Goal: Task Accomplishment & Management: Complete application form

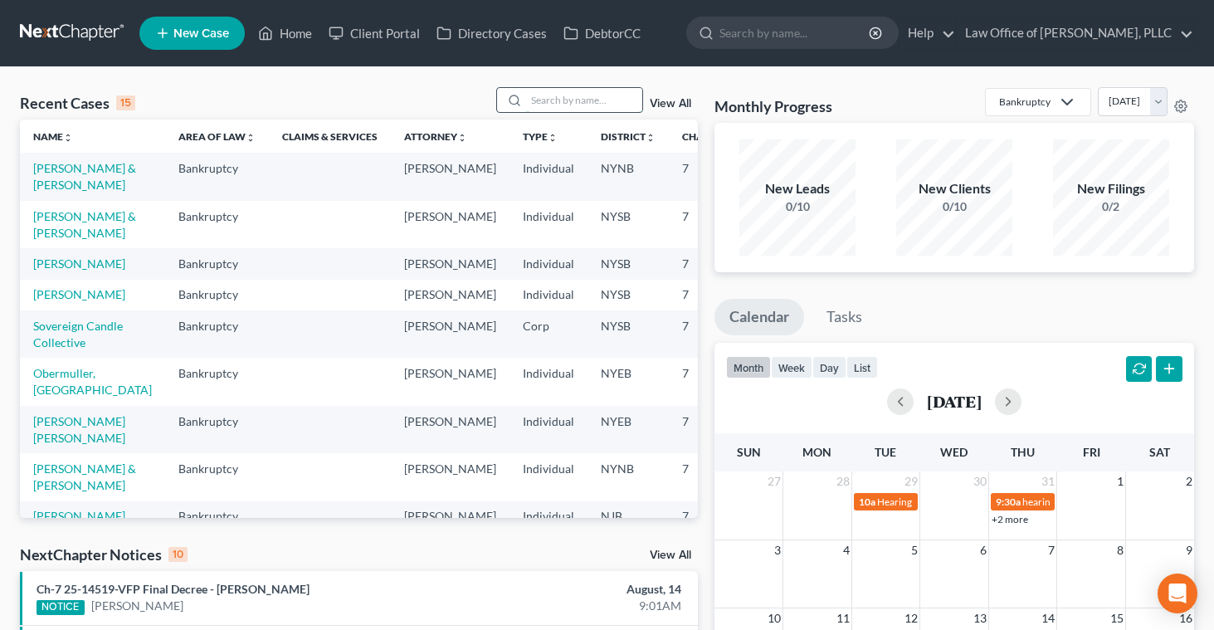
click at [537, 96] on input "search" at bounding box center [584, 100] width 116 height 24
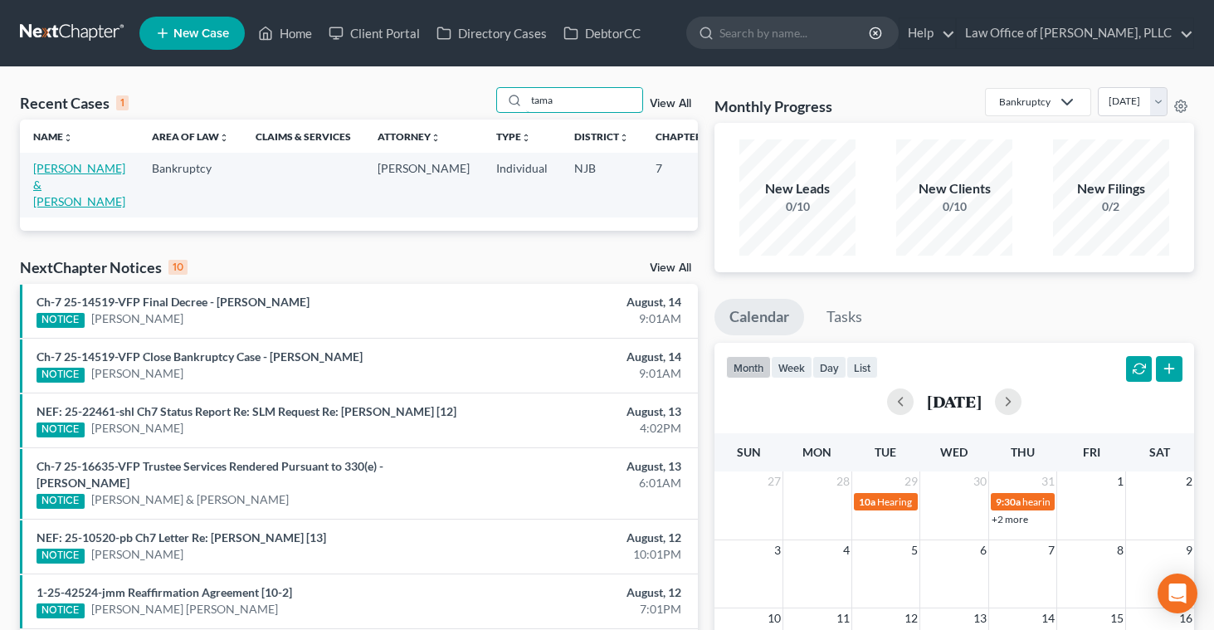
type input "tama"
click at [61, 180] on link "[PERSON_NAME] & [PERSON_NAME]" at bounding box center [79, 184] width 92 height 47
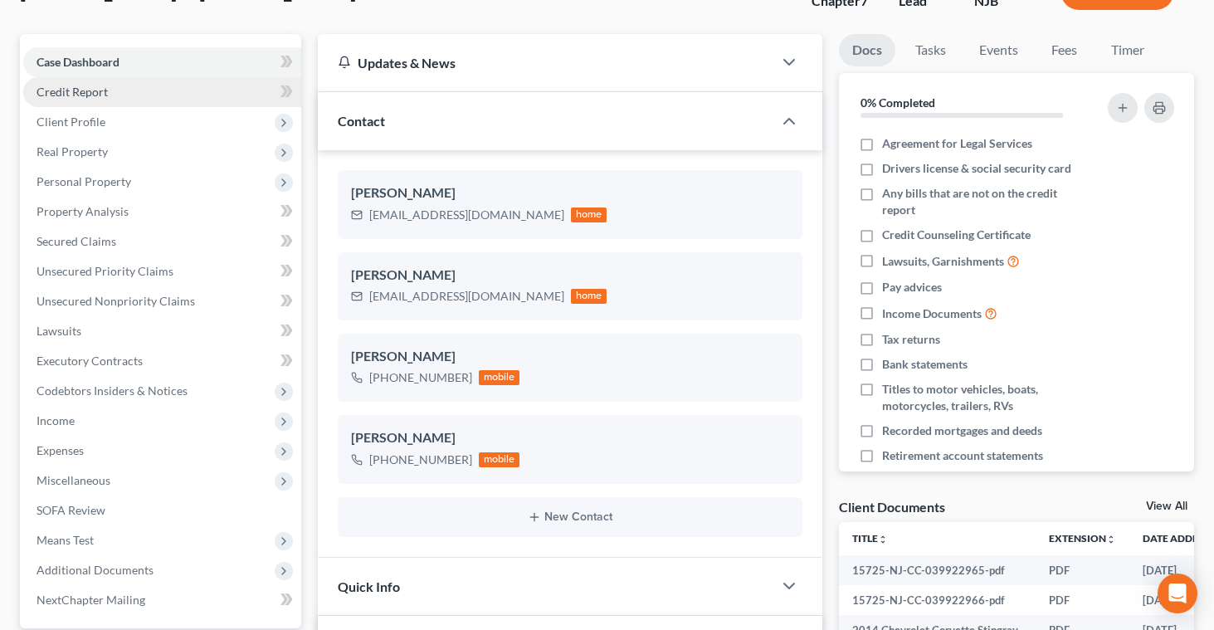
scroll to position [128, 0]
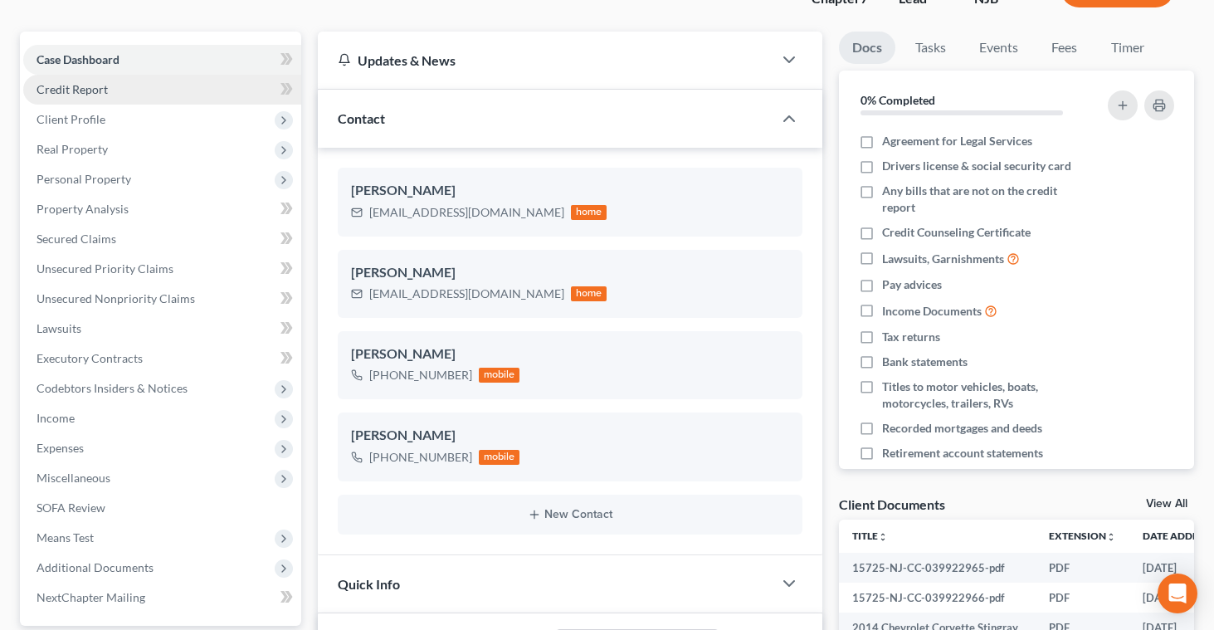
click at [115, 84] on link "Credit Report" at bounding box center [162, 90] width 278 height 30
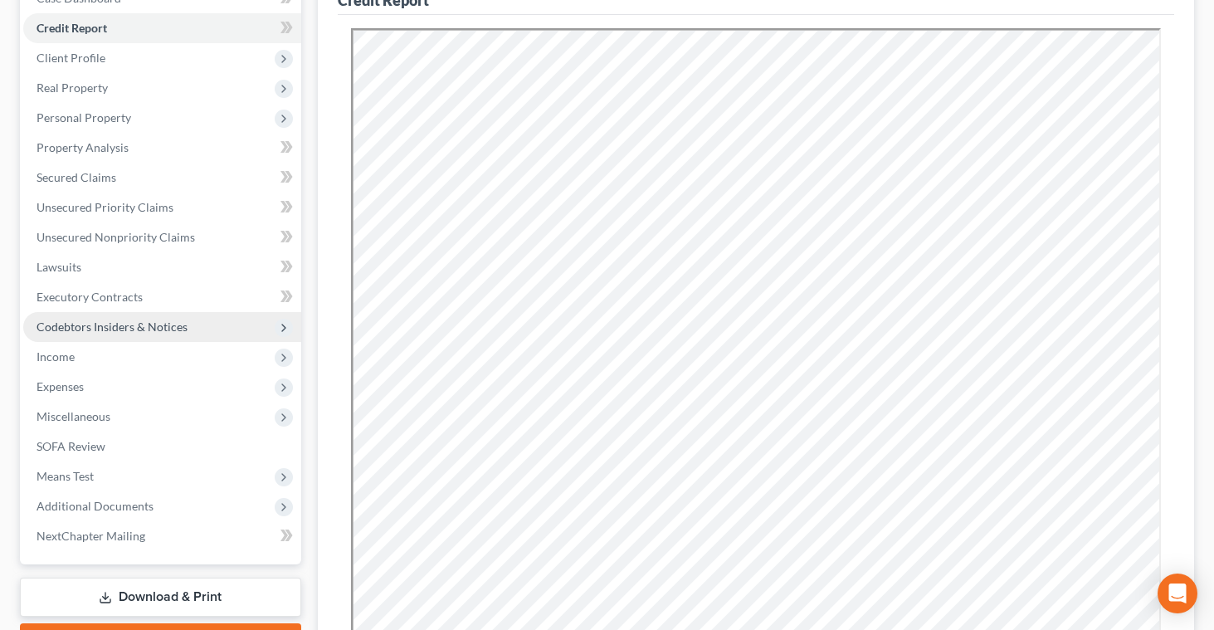
scroll to position [186, 0]
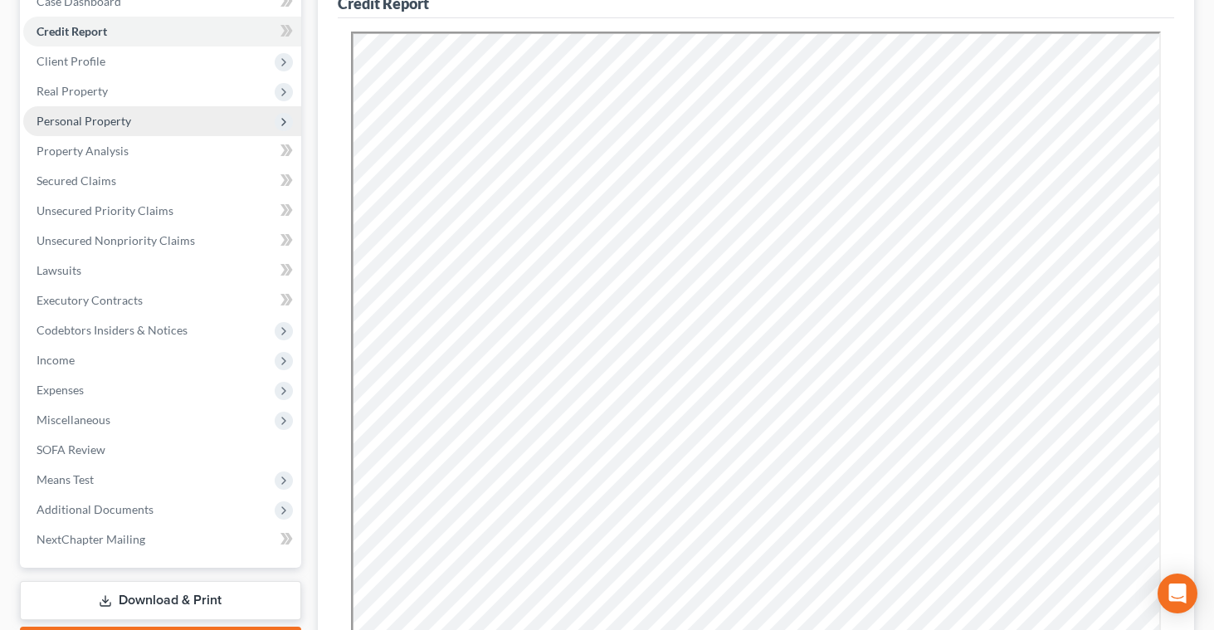
click at [92, 128] on span "Personal Property" at bounding box center [162, 121] width 278 height 30
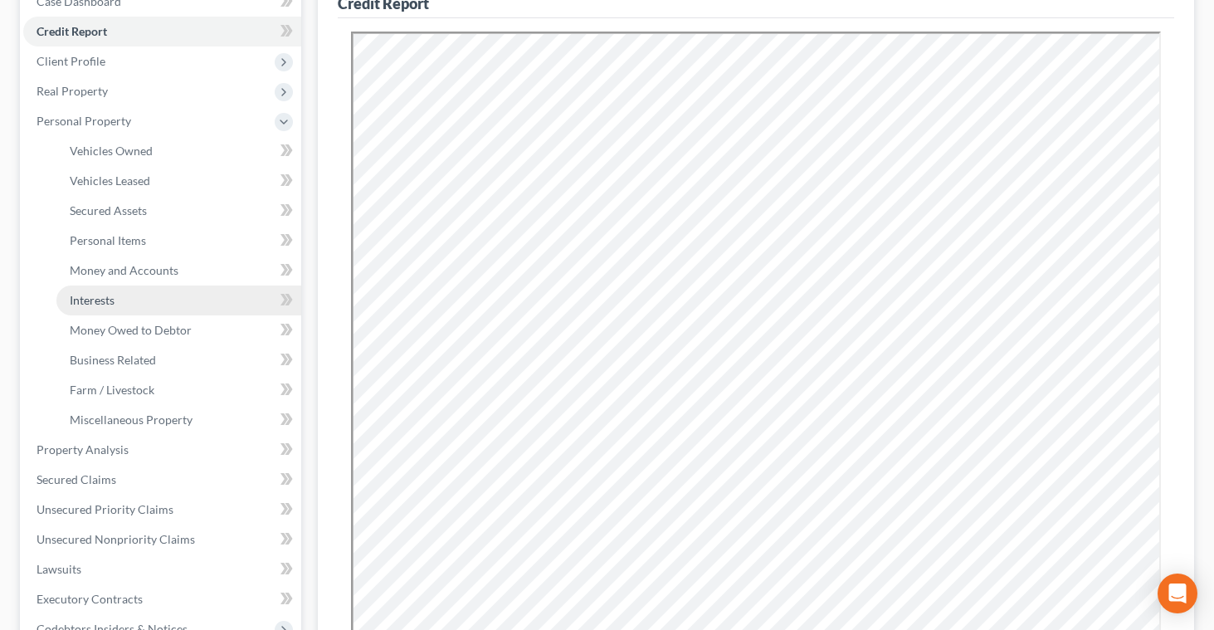
click at [93, 305] on span "Interests" at bounding box center [92, 300] width 45 height 14
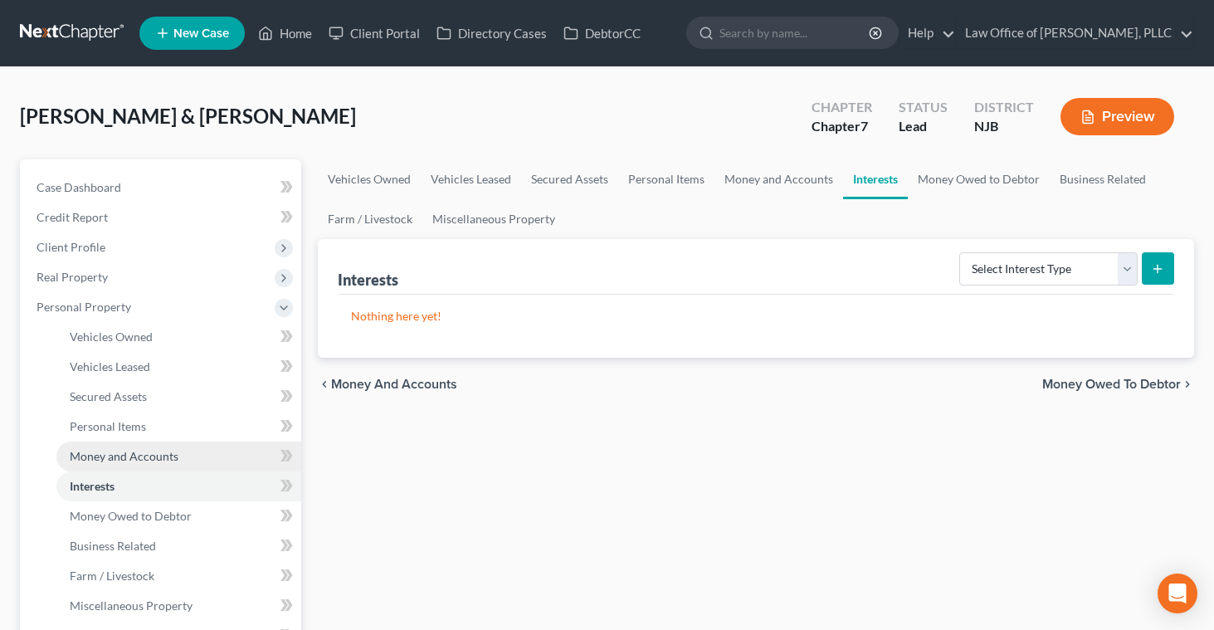
click at [99, 455] on span "Money and Accounts" at bounding box center [124, 456] width 109 height 14
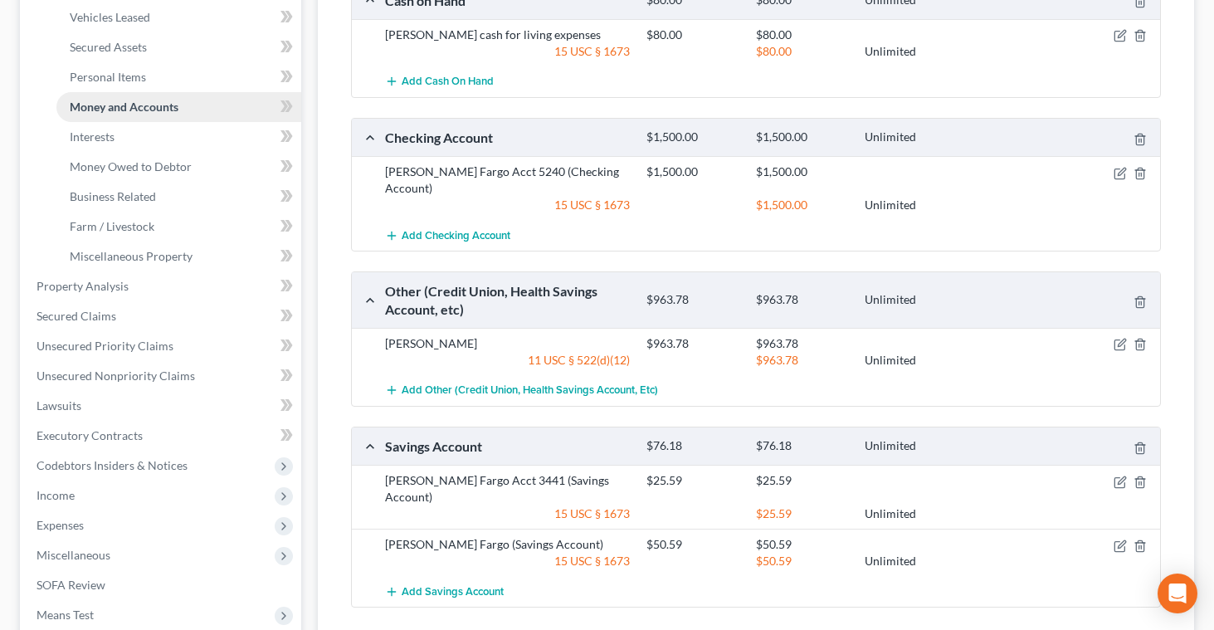
scroll to position [353, 0]
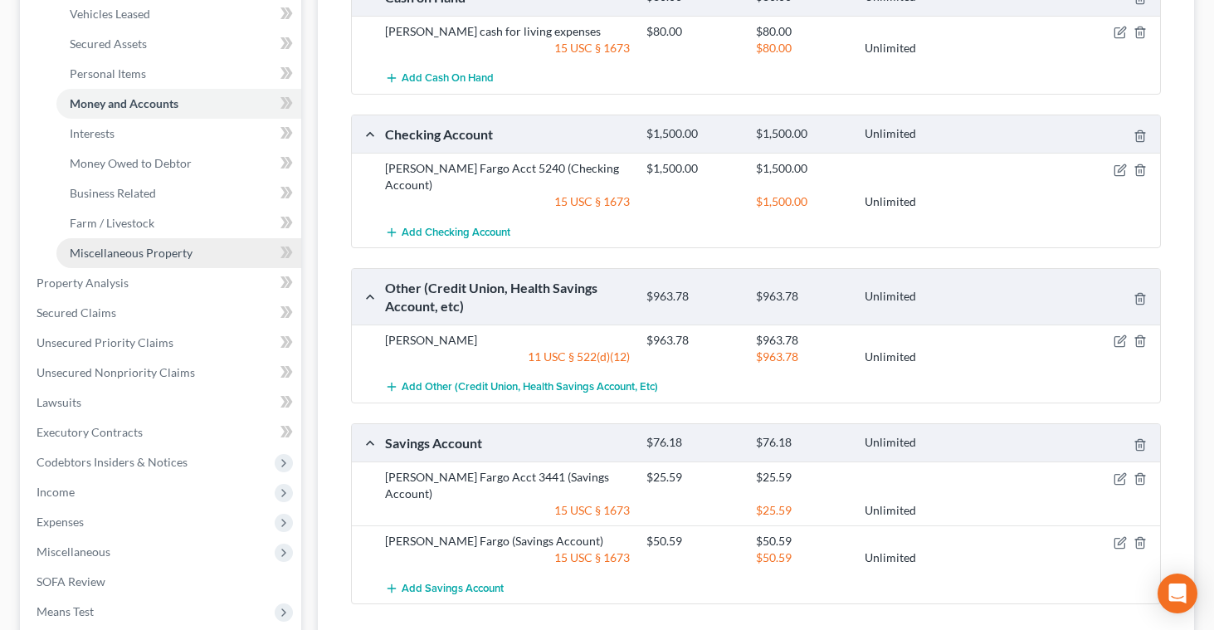
click at [119, 246] on span "Miscellaneous Property" at bounding box center [131, 253] width 123 height 14
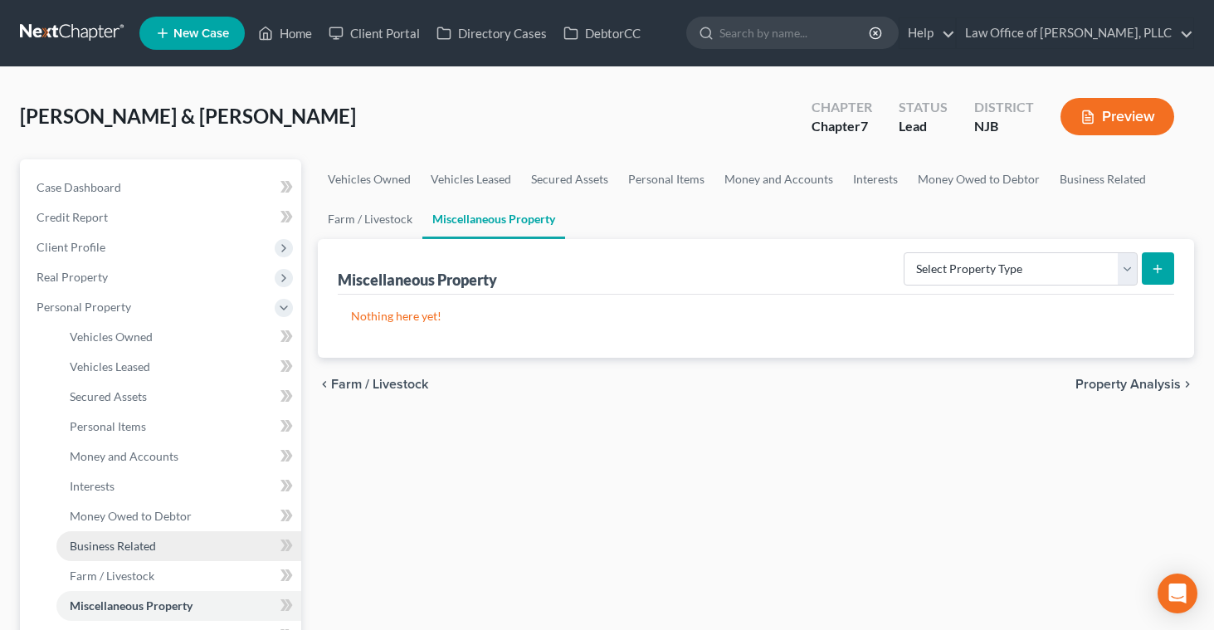
click at [102, 550] on span "Business Related" at bounding box center [113, 546] width 86 height 14
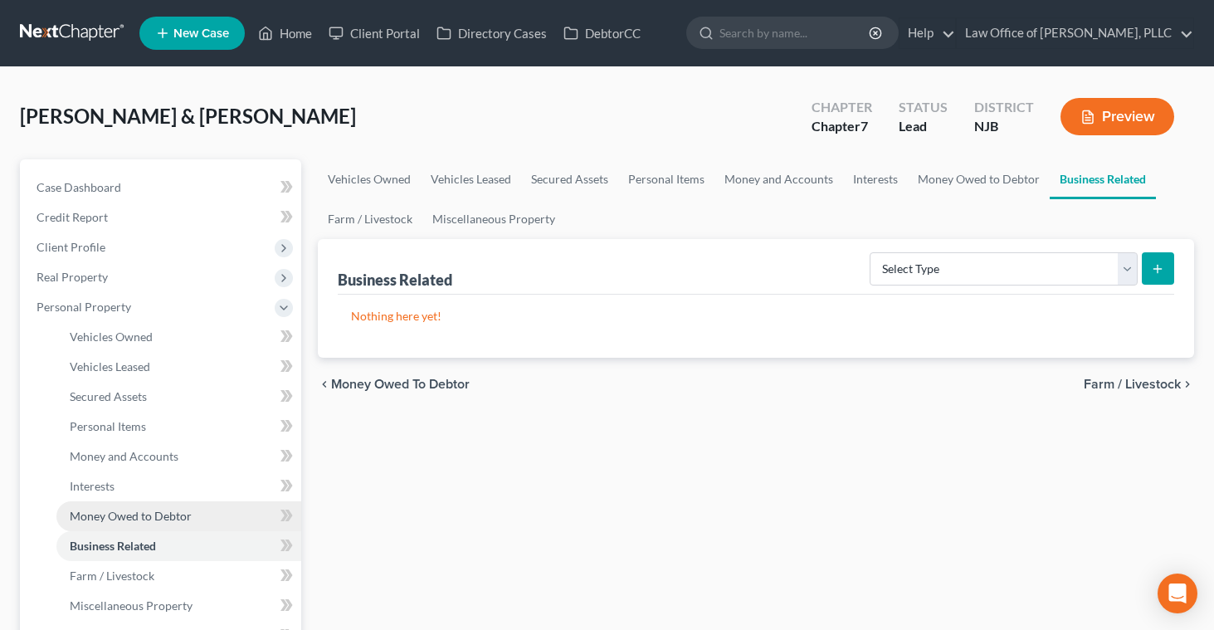
click at [113, 509] on span "Money Owed to Debtor" at bounding box center [131, 516] width 122 height 14
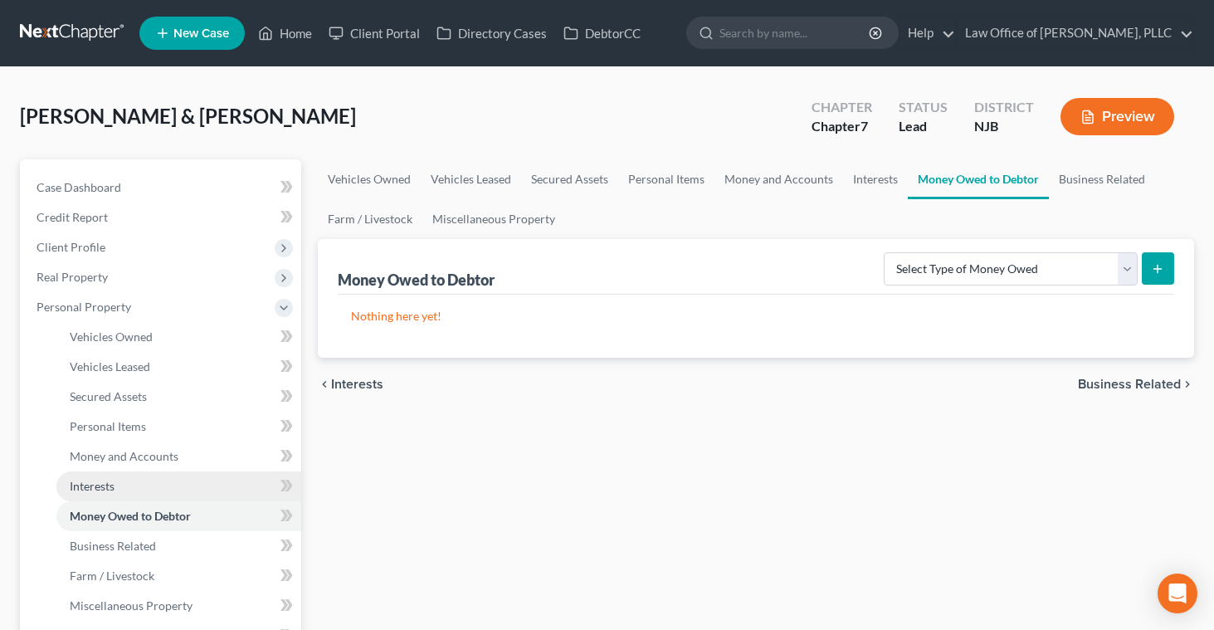
click at [102, 481] on span "Interests" at bounding box center [92, 486] width 45 height 14
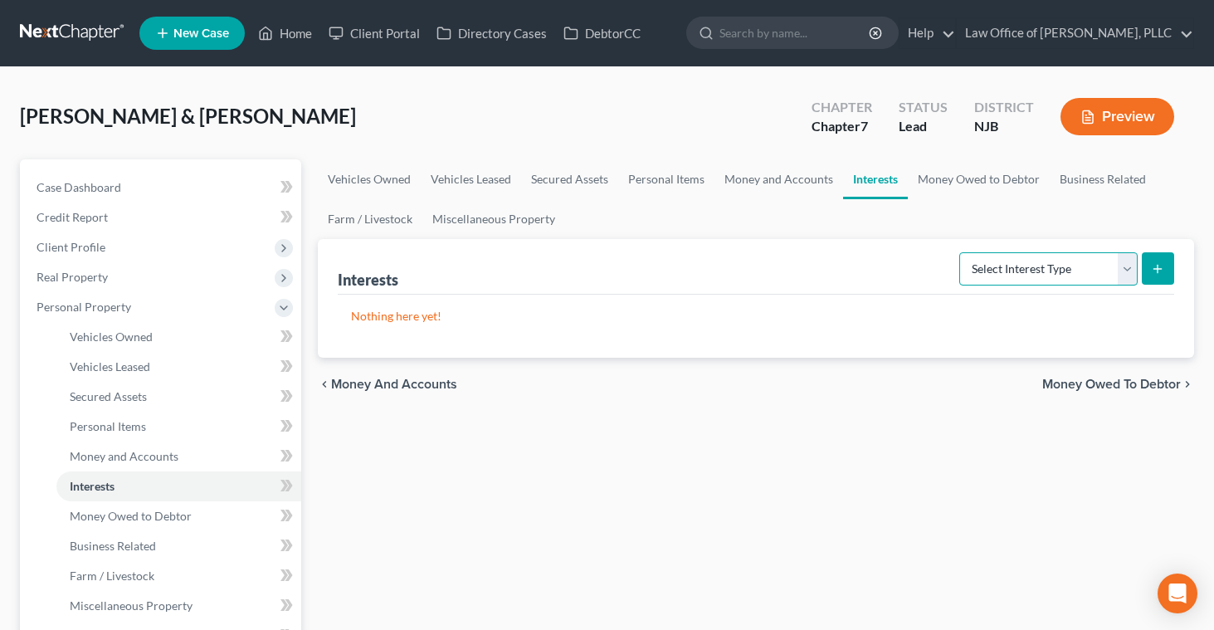
click at [1126, 266] on select "Select Interest Type 401K Annuity Bond Education IRA Government Bond Government…" at bounding box center [1048, 268] width 178 height 33
select select "whole_life_insurance"
click at [1160, 272] on icon "submit" at bounding box center [1157, 268] width 13 height 13
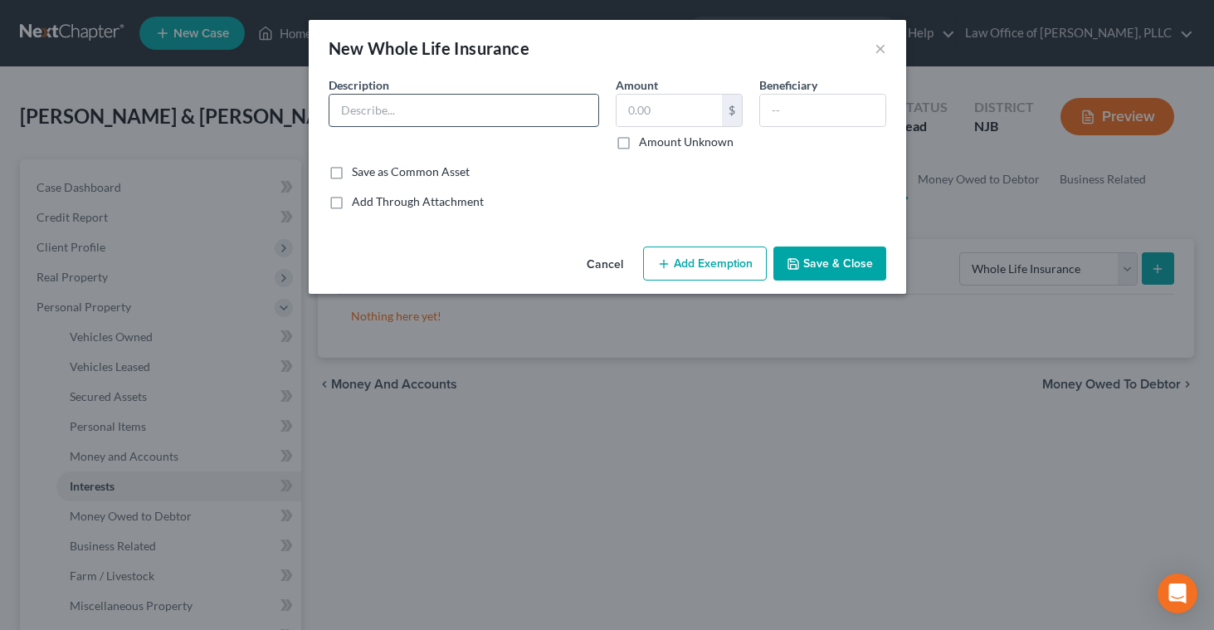
click at [516, 110] on input "text" at bounding box center [463, 111] width 269 height 32
